Goal: Find specific page/section: Find specific page/section

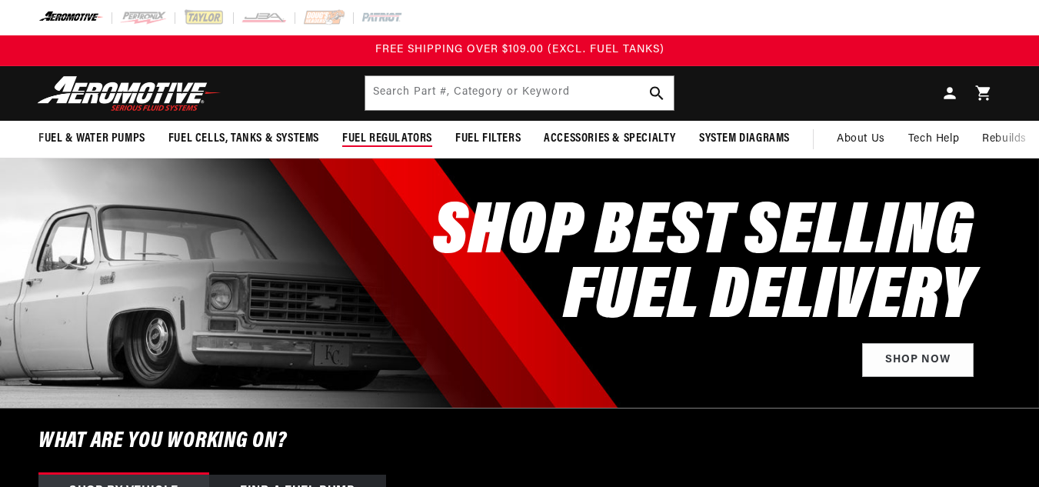
click at [391, 131] on span "Fuel Regulators" at bounding box center [387, 139] width 90 height 16
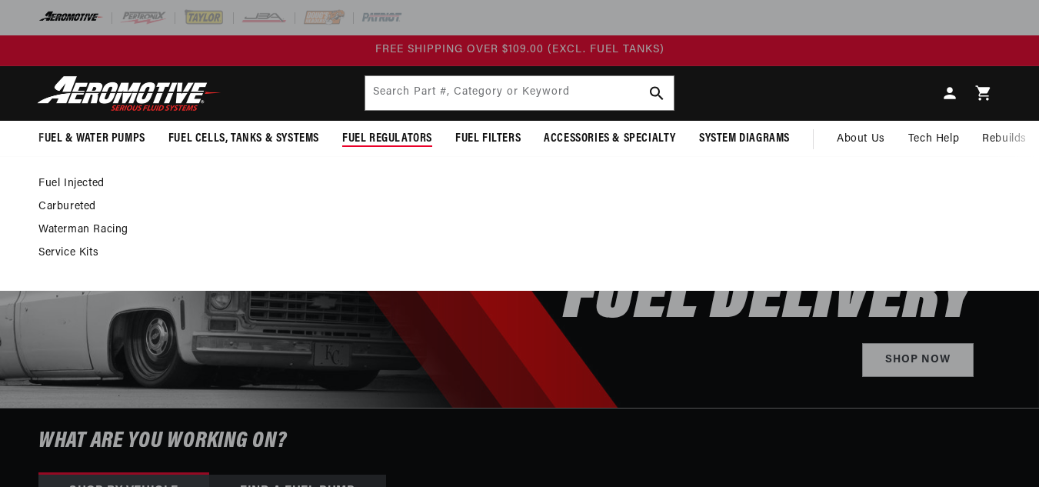
click at [64, 178] on link "Fuel Injected" at bounding box center [511, 184] width 947 height 14
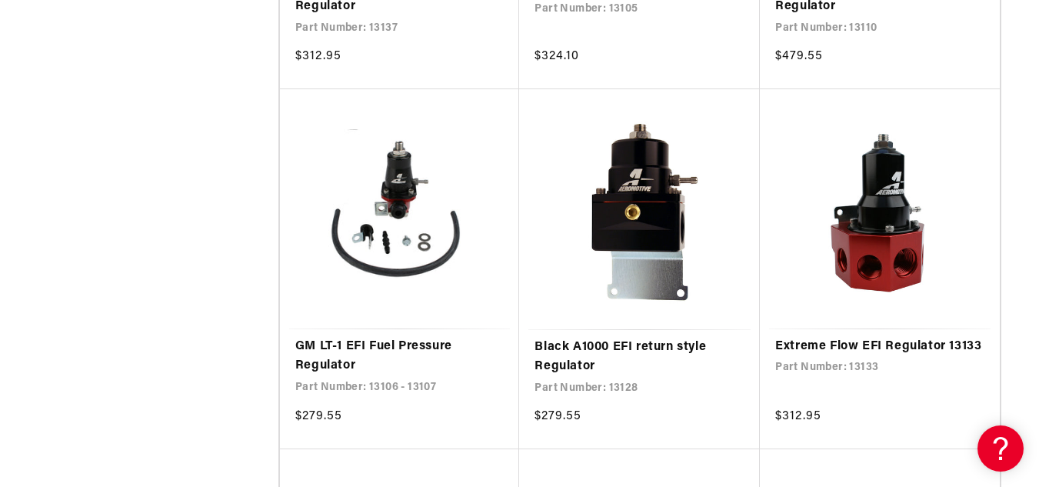
scroll to position [2159, 0]
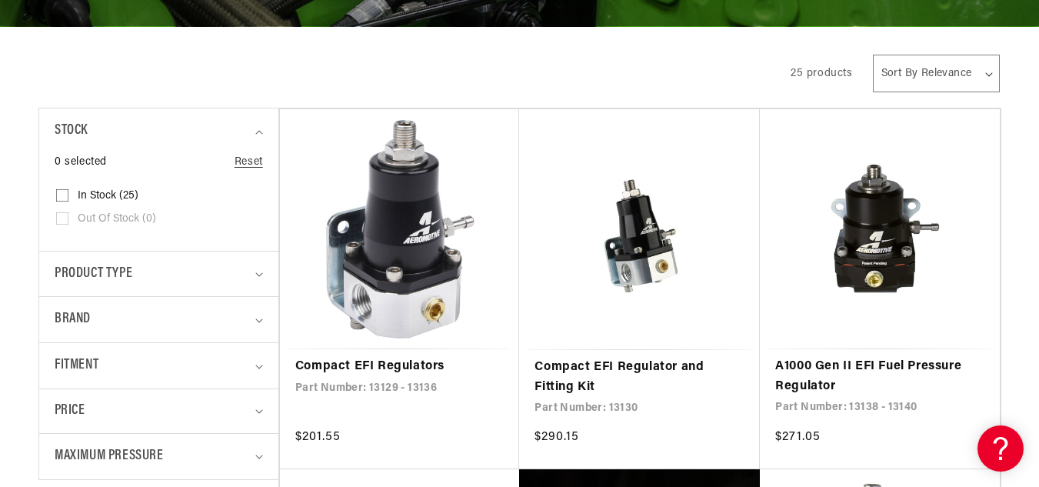
scroll to position [323, 0]
